Goal: Transaction & Acquisition: Purchase product/service

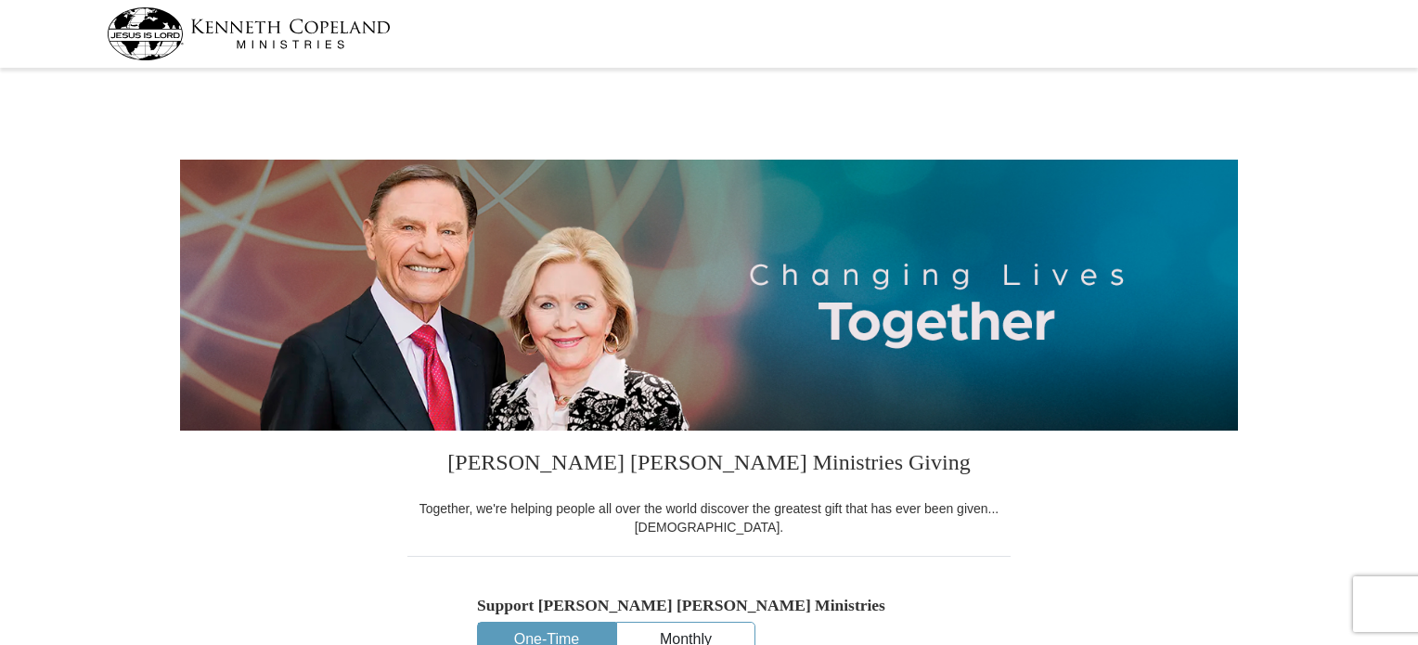
select select "FL"
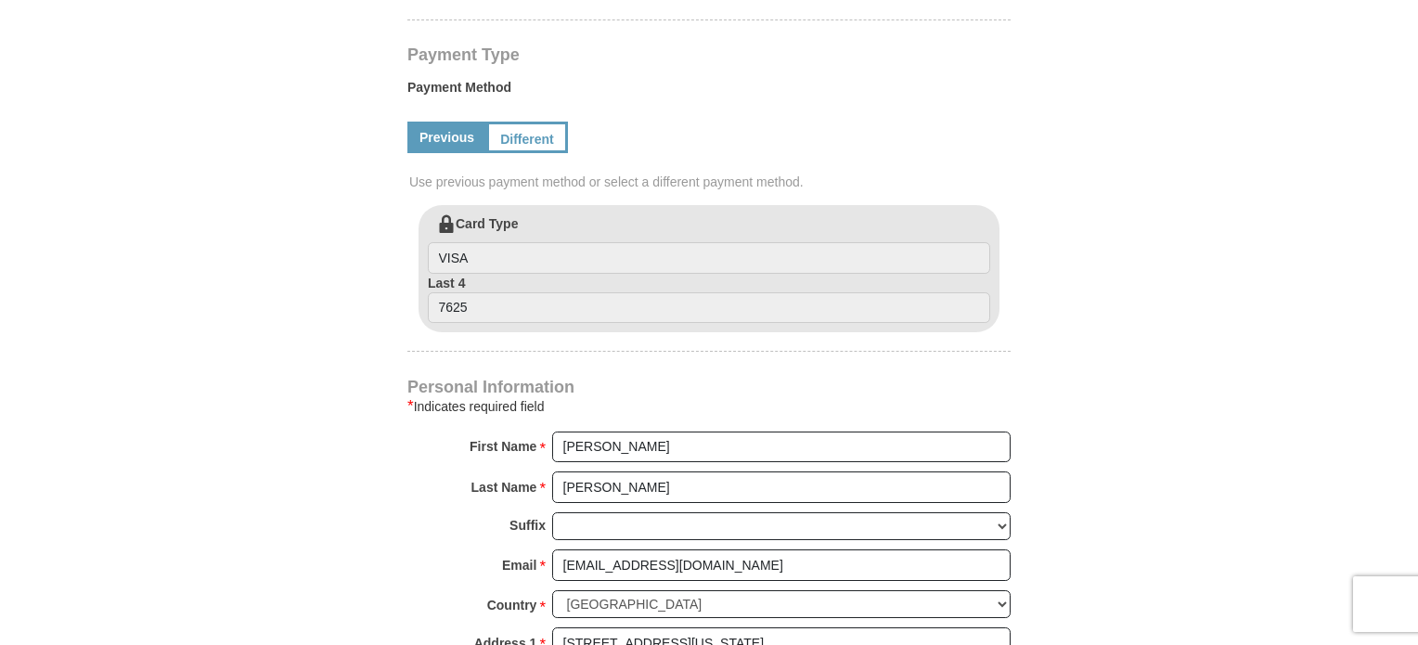
scroll to position [650, 0]
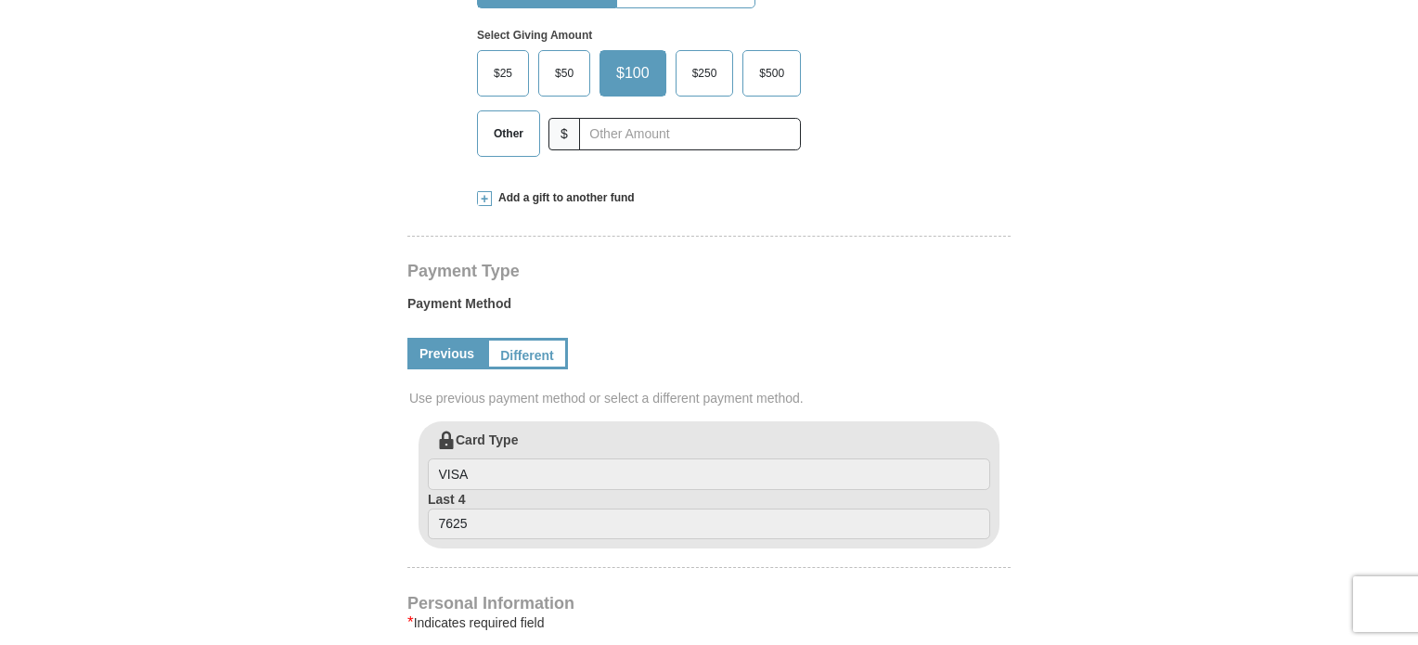
click at [558, 62] on span "$50" at bounding box center [564, 73] width 37 height 28
click at [0, 0] on input "$50" at bounding box center [0, 0] width 0 height 0
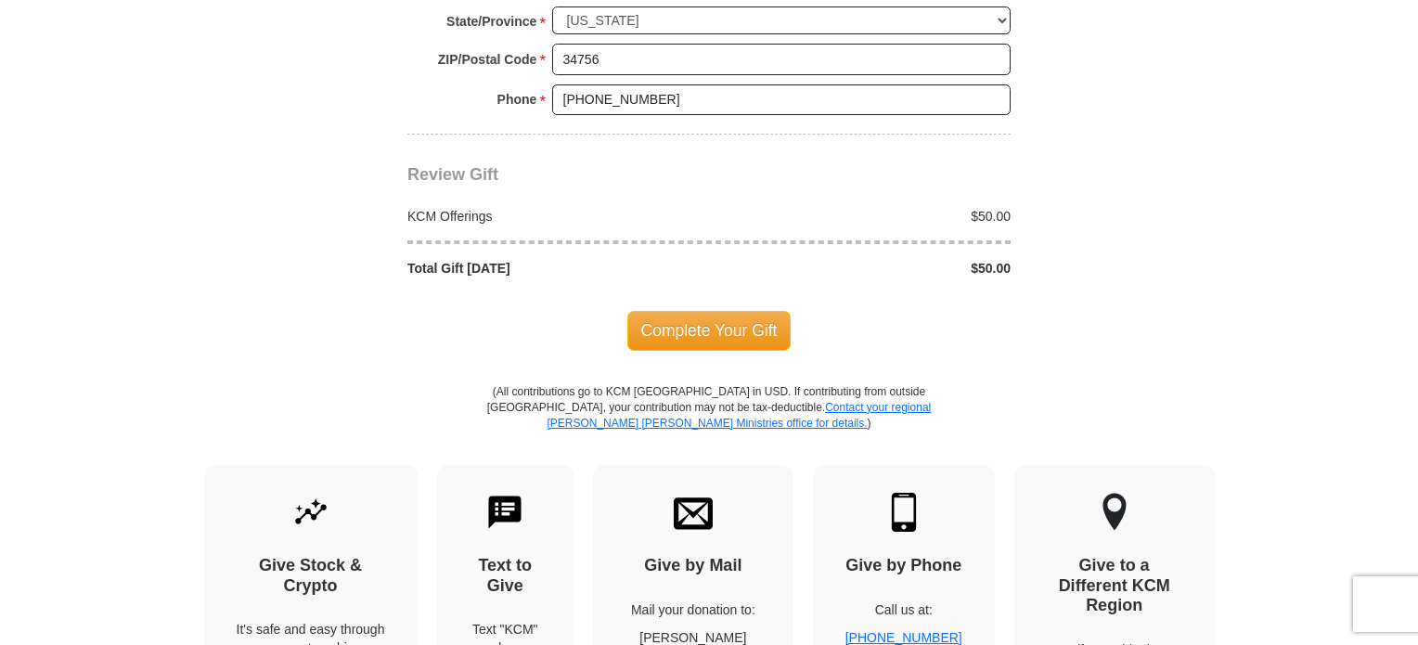
scroll to position [1639, 0]
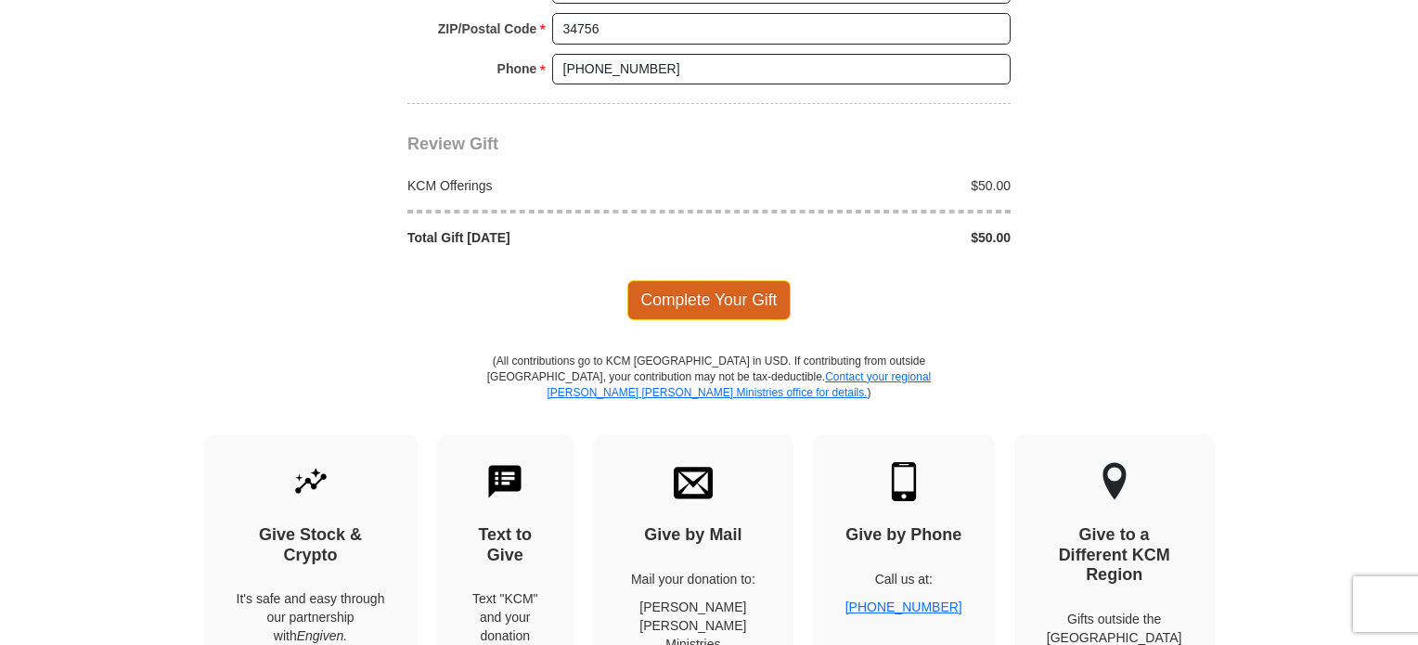
click at [686, 285] on span "Complete Your Gift" at bounding box center [709, 299] width 164 height 39
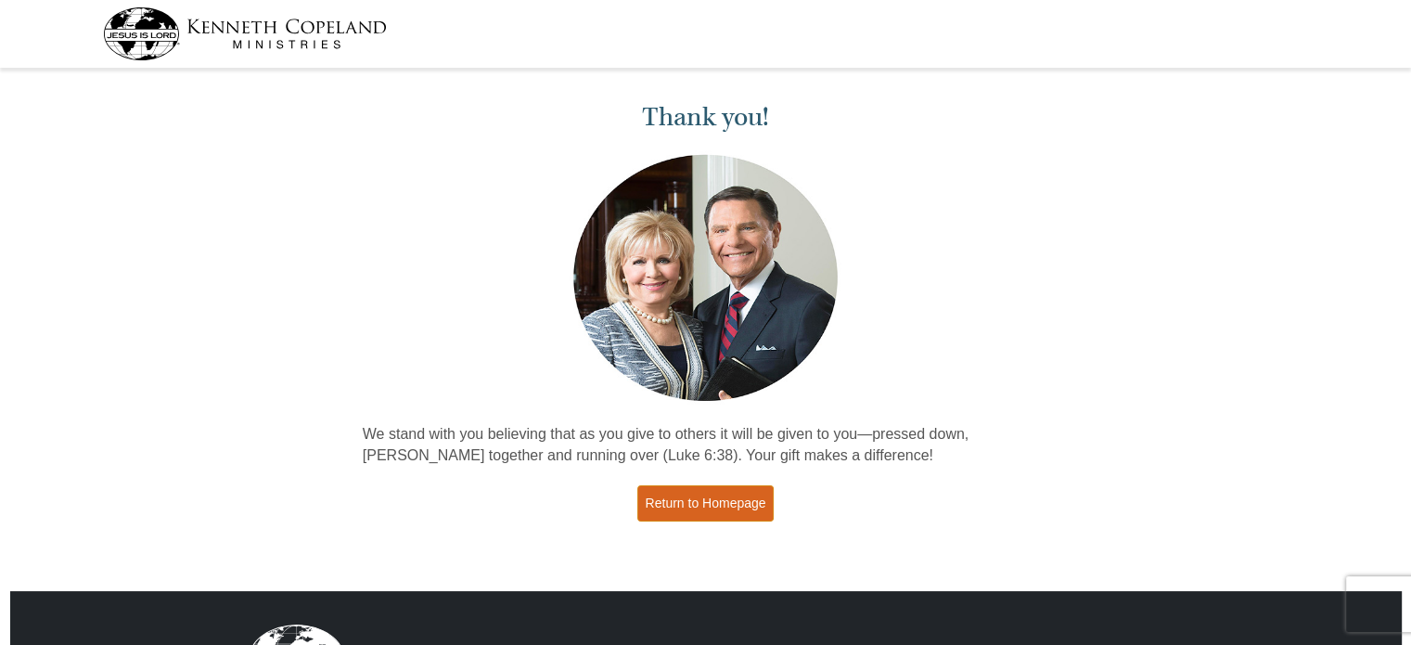
click at [739, 496] on link "Return to Homepage" at bounding box center [706, 503] width 137 height 36
